Goal: Transaction & Acquisition: Purchase product/service

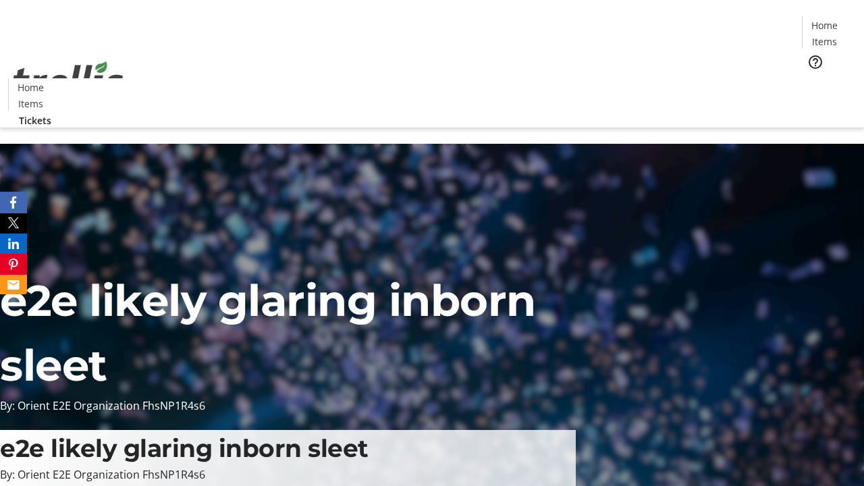
click at [813, 78] on span "Tickets" at bounding box center [829, 85] width 32 height 14
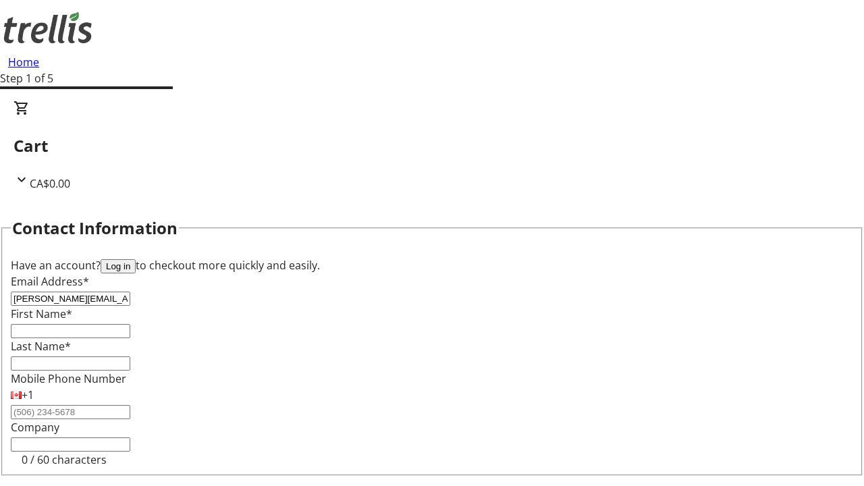
type input "[PERSON_NAME][EMAIL_ADDRESS][DOMAIN_NAME]"
type input "[PERSON_NAME]"
